Goal: Find specific page/section: Find specific page/section

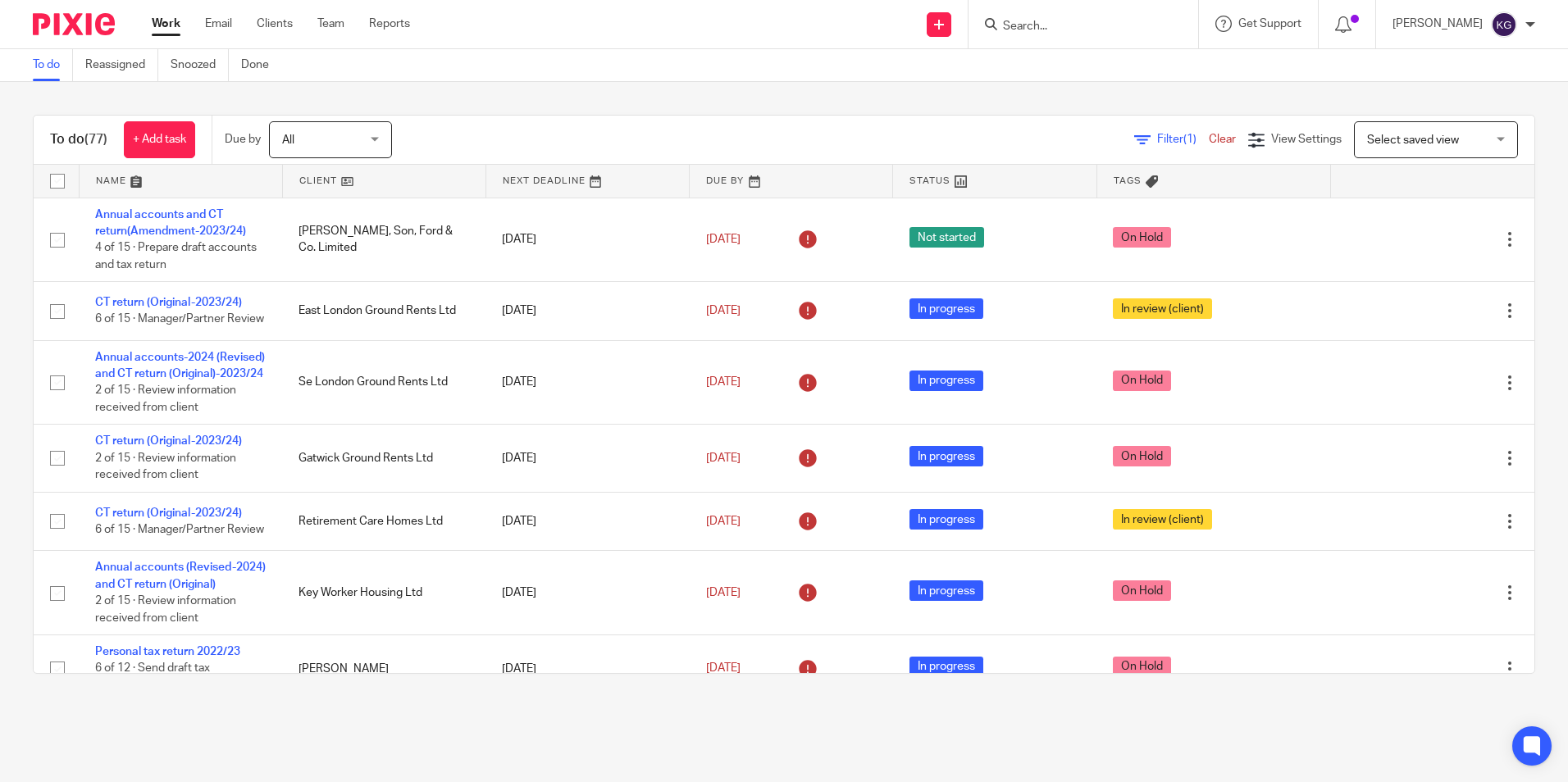
click at [1057, 26] on input "Search" at bounding box center [1075, 26] width 148 height 14
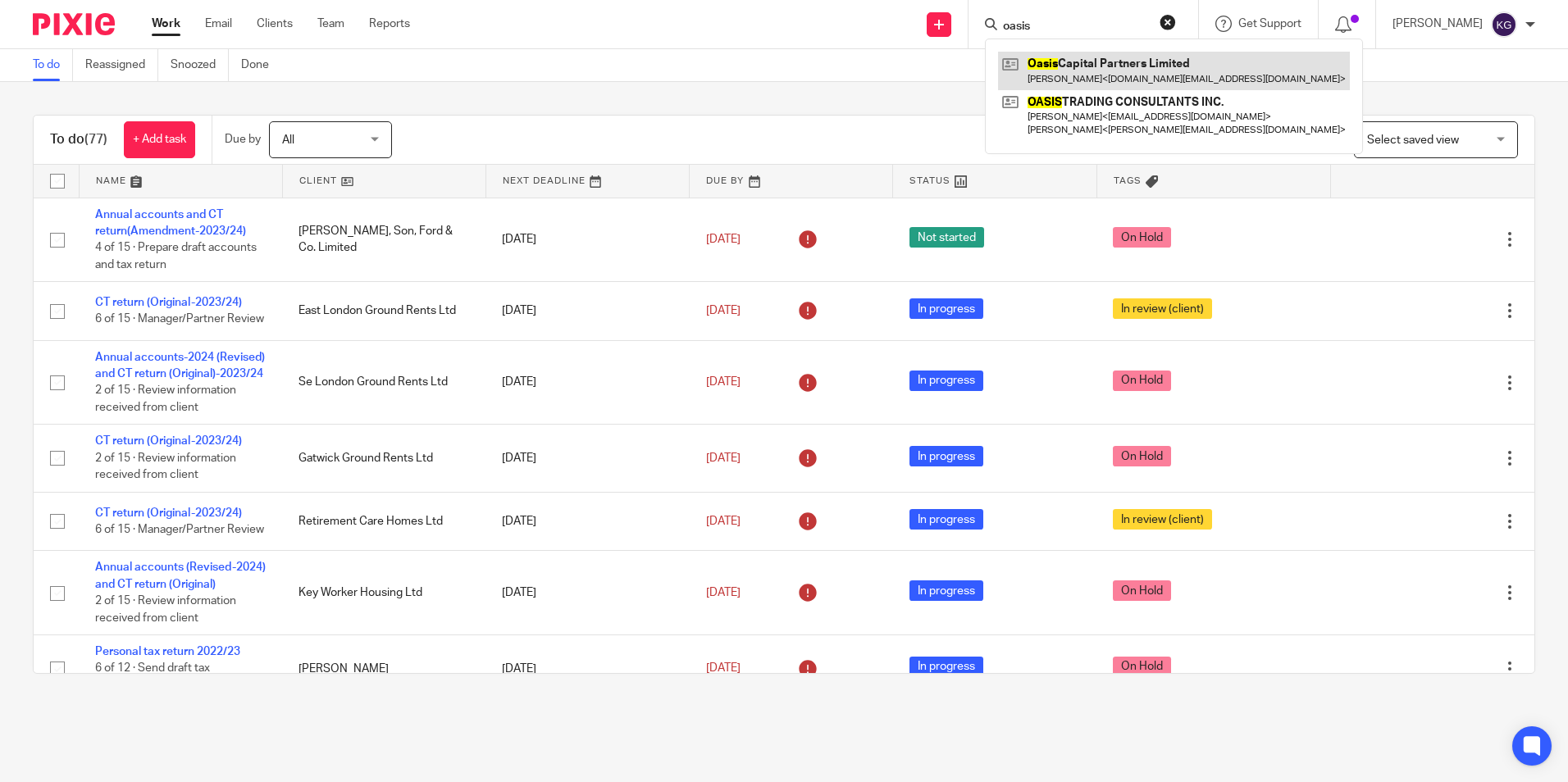
type input "oasis"
click at [1089, 76] on link at bounding box center [1173, 71] width 352 height 37
